Goal: Task Accomplishment & Management: Complete application form

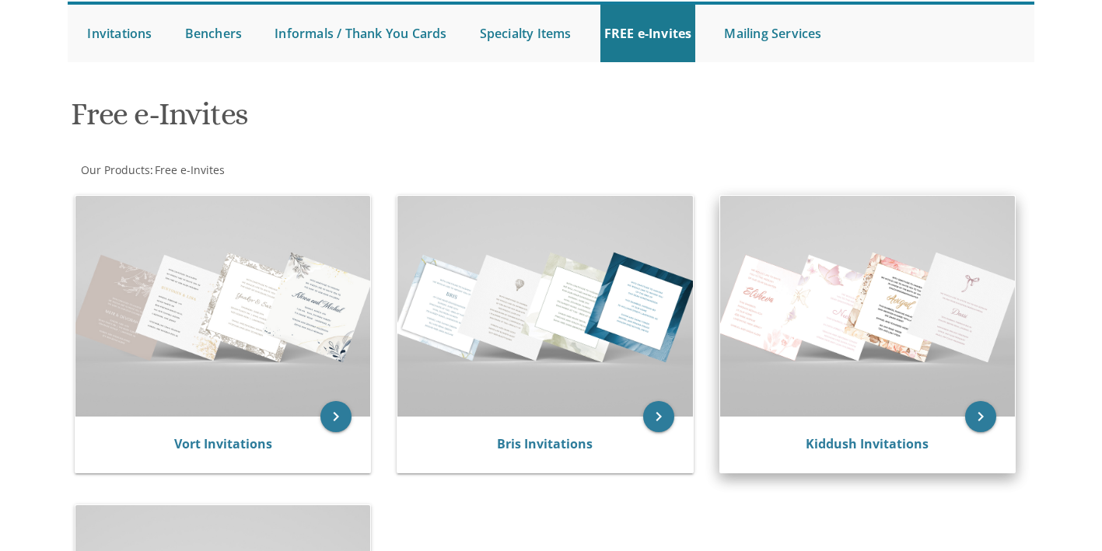
click at [859, 421] on div "Kiddush Invitations" at bounding box center [867, 445] width 295 height 56
click at [844, 442] on link "Kiddush Invitations" at bounding box center [867, 443] width 123 height 17
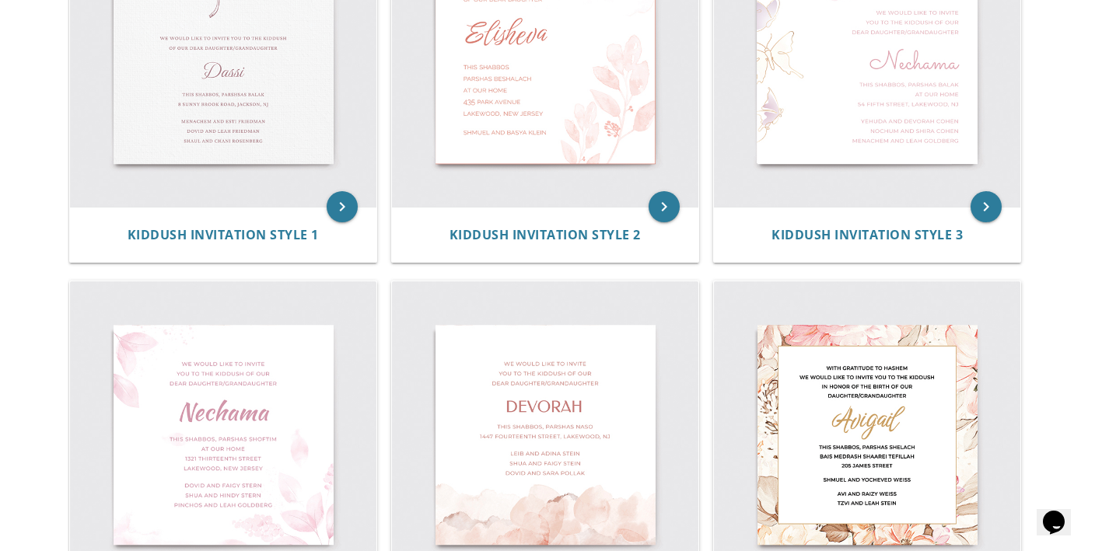
scroll to position [474, 0]
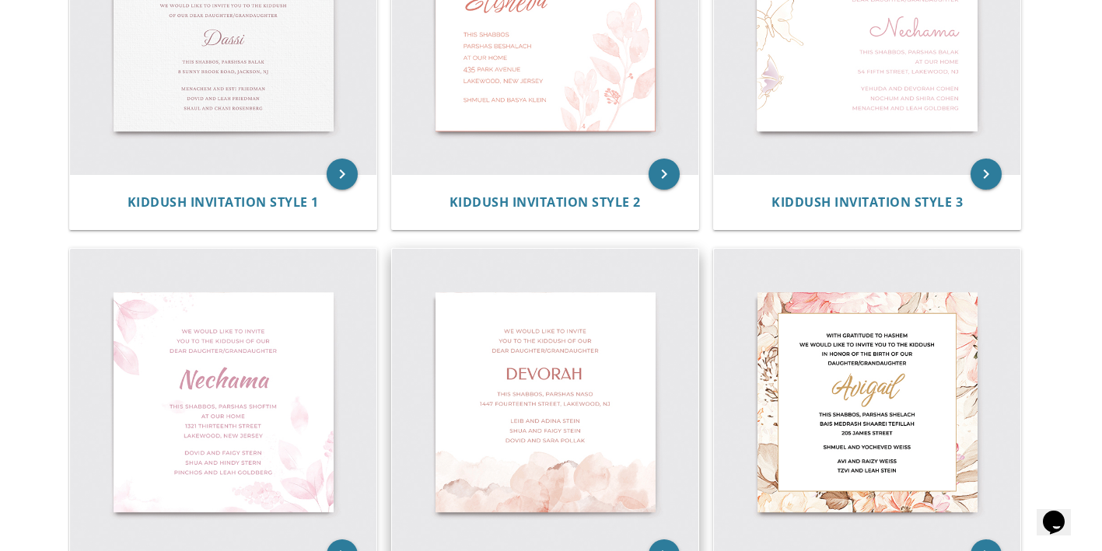
click at [558, 357] on img at bounding box center [545, 402] width 306 height 306
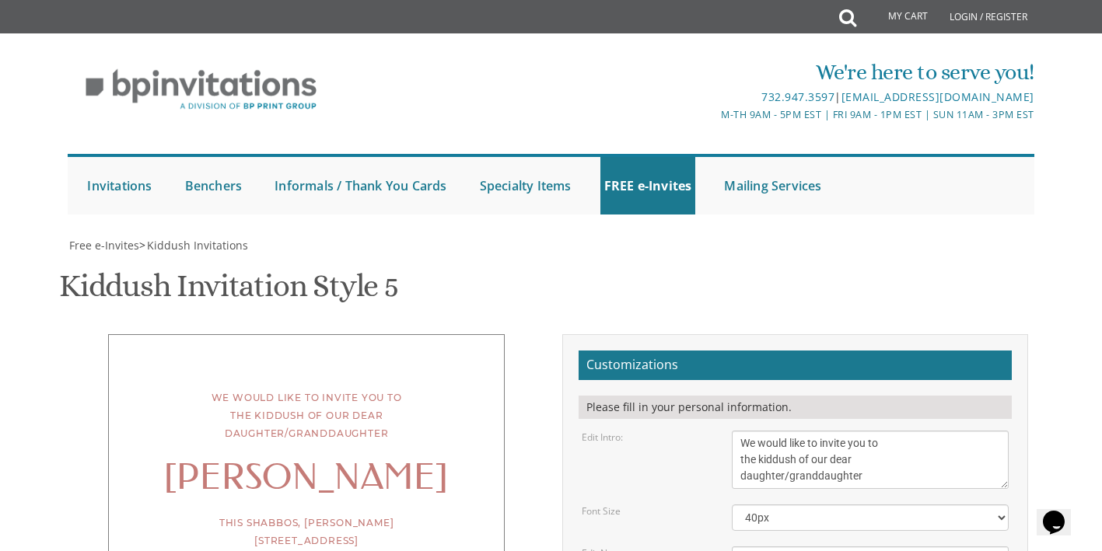
scroll to position [327, 0]
click at [866, 431] on textarea "We would like to invite you to the kiddush of our dear daughter/granddaughter" at bounding box center [870, 460] width 277 height 58
type textarea "We would like to invite you to the kiddush of our dear daughter"
click at [756, 547] on textarea "[PERSON_NAME]" at bounding box center [870, 560] width 277 height 26
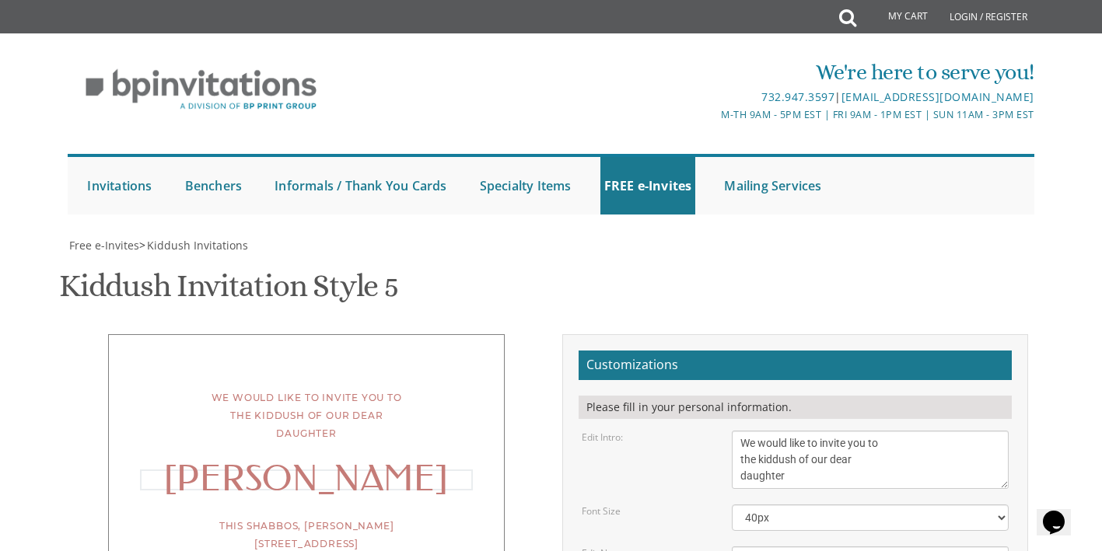
type textarea "[PERSON_NAME]"
click at [708, 547] on div "Edit Name: [GEOGRAPHIC_DATA]" at bounding box center [795, 560] width 450 height 26
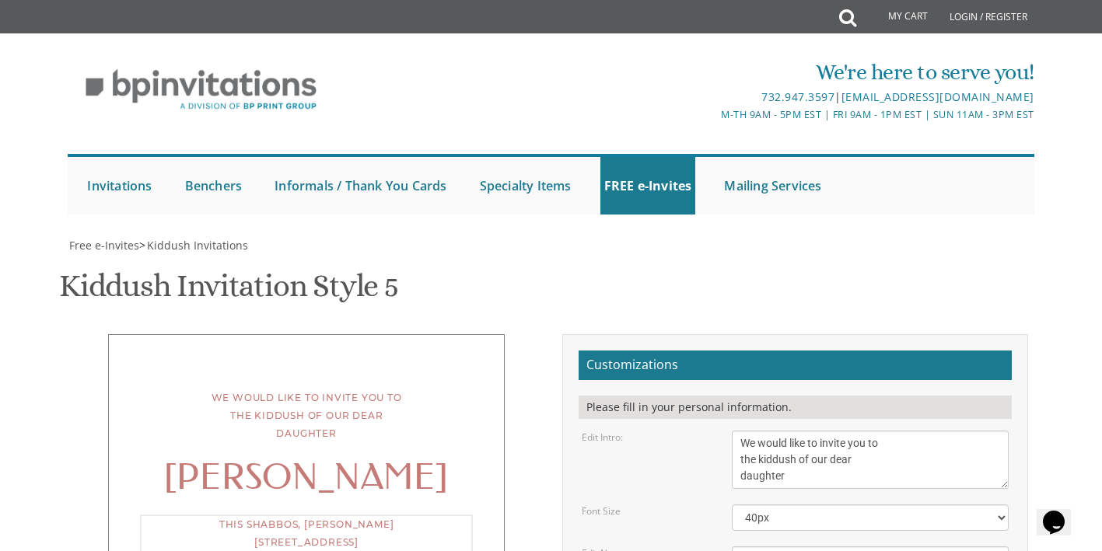
drag, startPoint x: 885, startPoint y: 274, endPoint x: 816, endPoint y: 272, distance: 69.2
drag, startPoint x: 934, startPoint y: 290, endPoint x: 740, endPoint y: 289, distance: 194.4
type textarea "This Shabbos, Chol HaMoed Sukkos at [GEOGRAPHIC_DATA]"
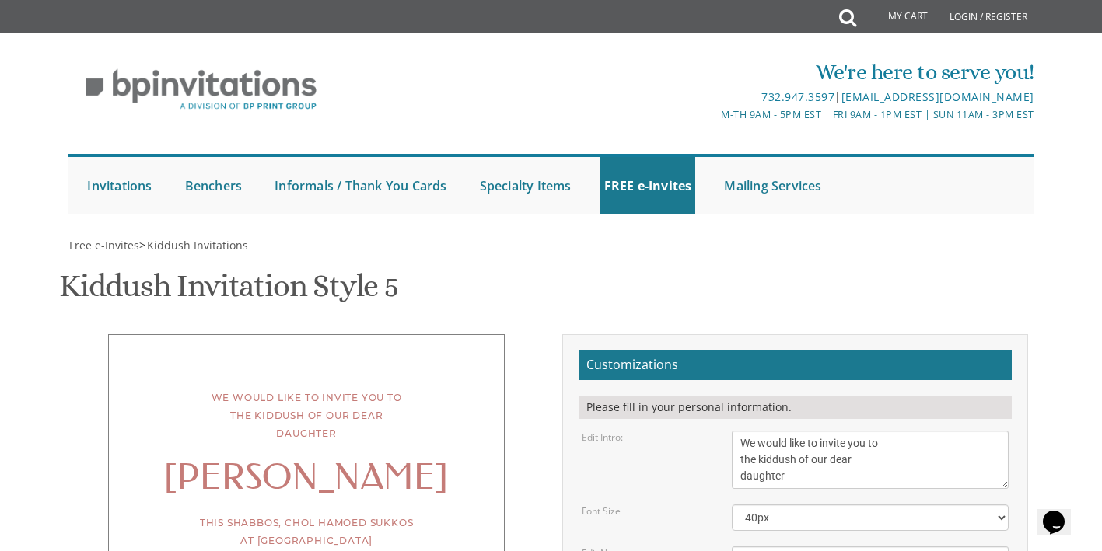
drag, startPoint x: 841, startPoint y: 366, endPoint x: 722, endPoint y: 328, distance: 125.4
type textarea "[PERSON_NAME] and [PERSON_NAME]"
click at [740, 431] on textarea "We would like to invite you to the kiddush of our dear daughter/granddaughter" at bounding box center [870, 460] width 277 height 58
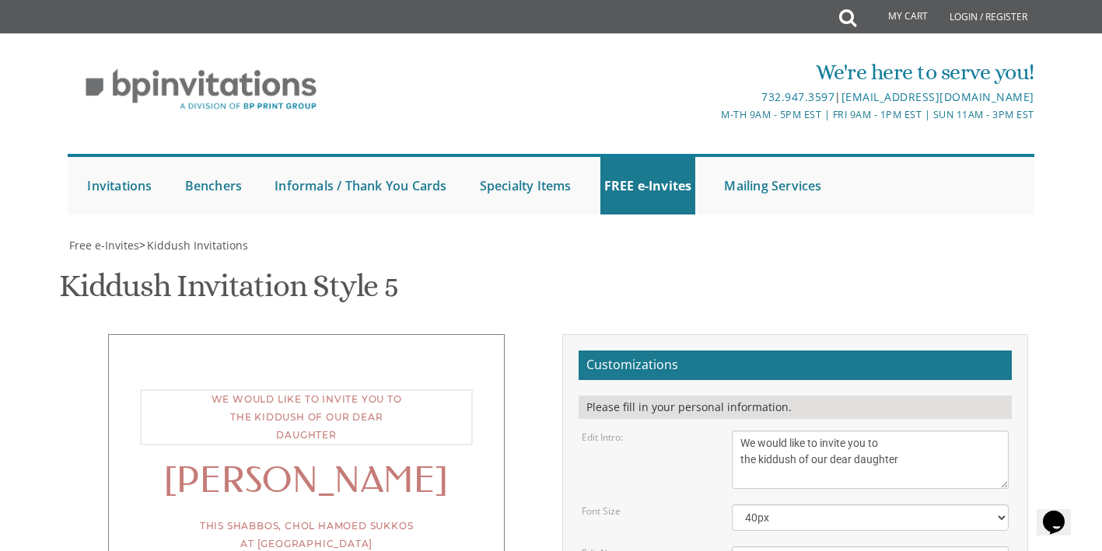
click at [741, 431] on textarea "We would like to invite you to the kiddush of our dear daughter/granddaughter" at bounding box center [870, 460] width 277 height 58
type textarea "With thanks to [PERSON_NAME] We would like to invite you to the kiddush of our …"
